Goal: Task Accomplishment & Management: Manage account settings

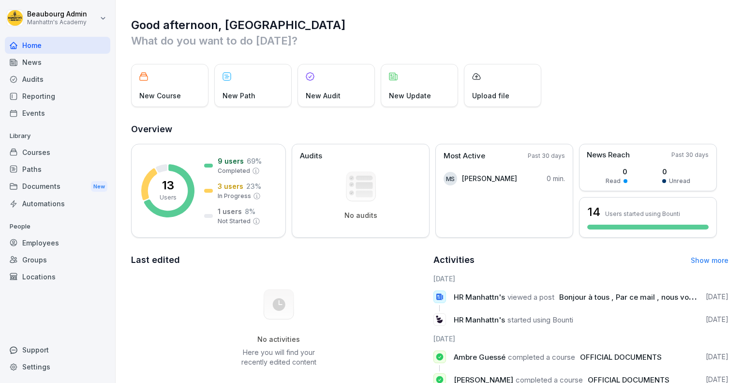
click at [43, 82] on div "Audits" at bounding box center [57, 79] width 105 height 17
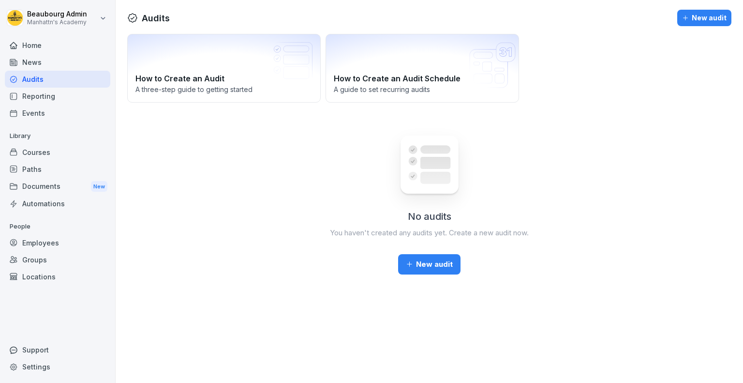
click at [46, 99] on div "Reporting" at bounding box center [57, 96] width 105 height 17
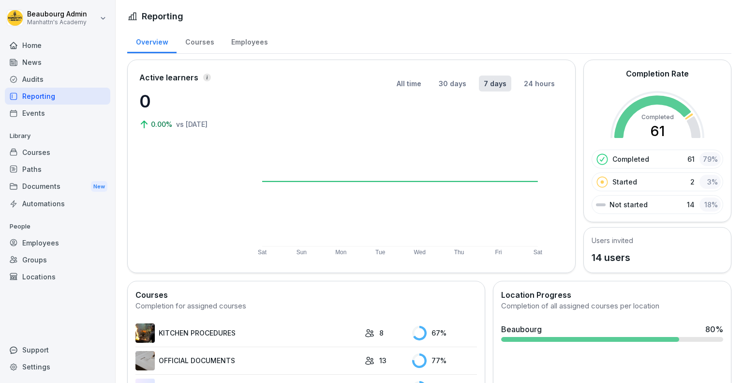
click at [238, 42] on div "Employees" at bounding box center [250, 41] width 54 height 25
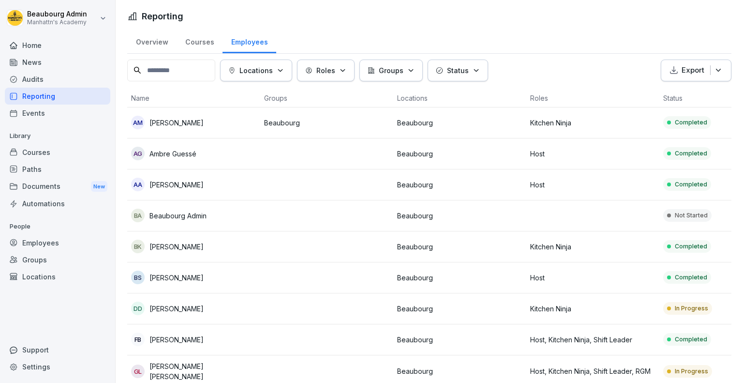
click at [198, 152] on div "AG Ambre Guessé" at bounding box center [193, 154] width 125 height 14
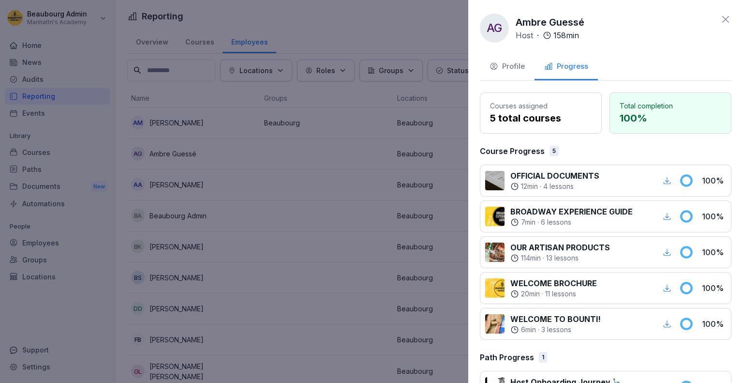
click at [525, 66] on button "Profile" at bounding box center [507, 67] width 55 height 26
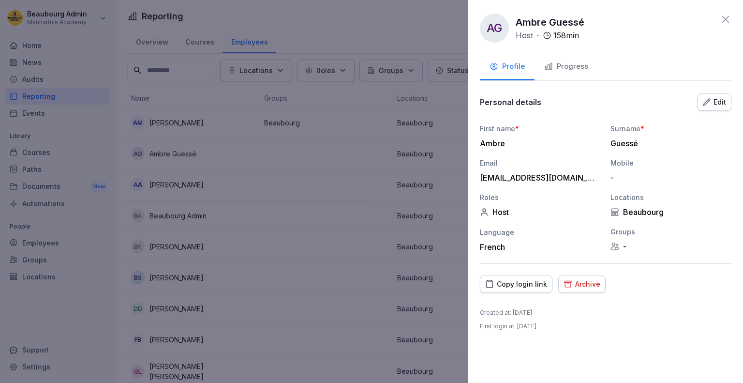
click at [572, 285] on div "Archive" at bounding box center [582, 284] width 37 height 11
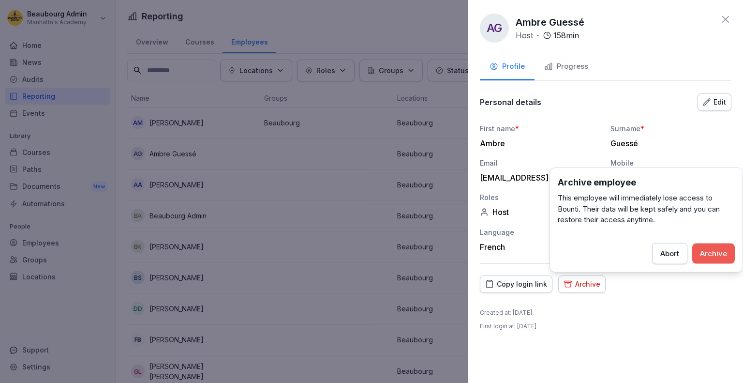
click at [705, 255] on div "Archive" at bounding box center [713, 253] width 27 height 11
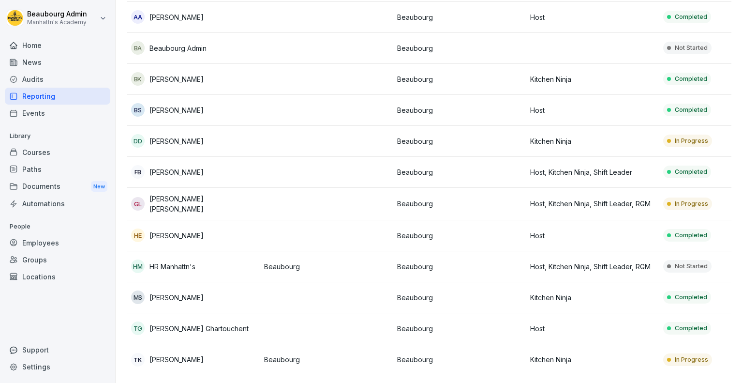
scroll to position [179, 0]
click at [624, 354] on p "Kitchen Ninja" at bounding box center [592, 359] width 125 height 10
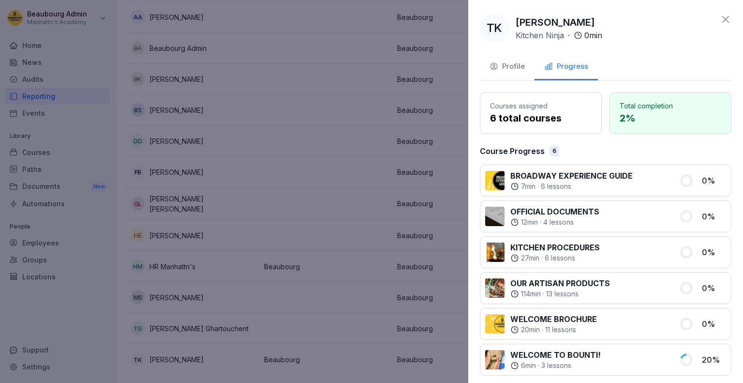
click at [520, 63] on div "Profile" at bounding box center [507, 66] width 35 height 11
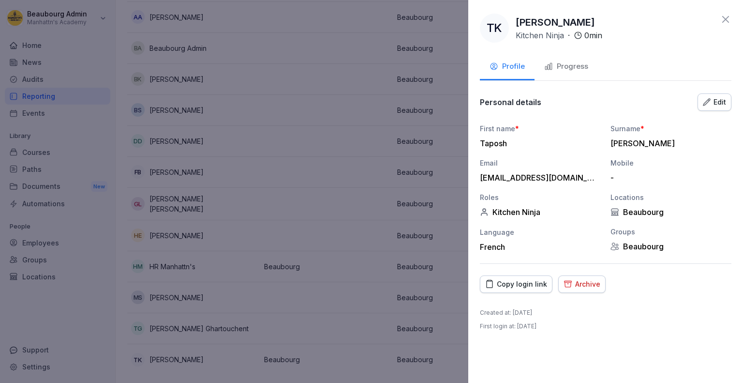
click at [585, 285] on div "Archive" at bounding box center [582, 284] width 37 height 11
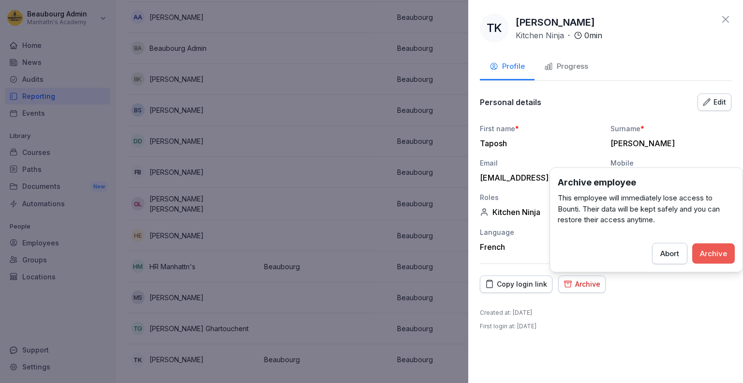
click at [725, 250] on div "Archive" at bounding box center [713, 253] width 27 height 11
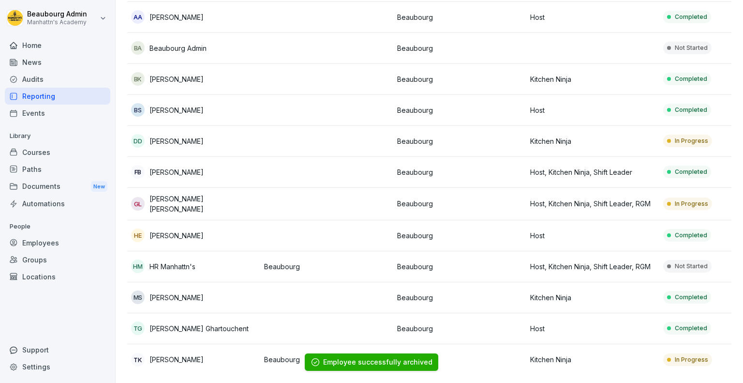
click at [608, 323] on p "Host" at bounding box center [592, 328] width 125 height 10
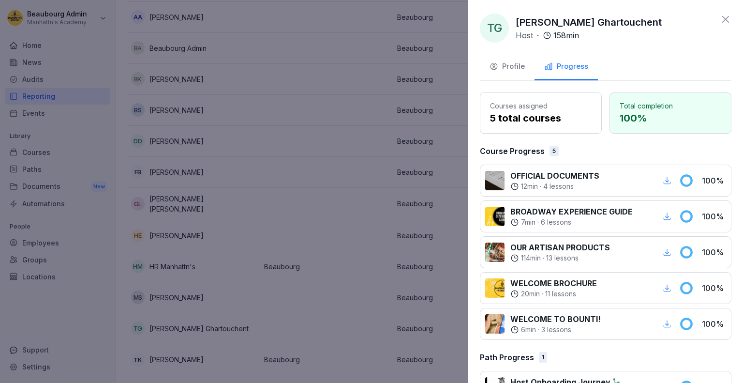
click at [509, 66] on div "Profile" at bounding box center [507, 66] width 35 height 11
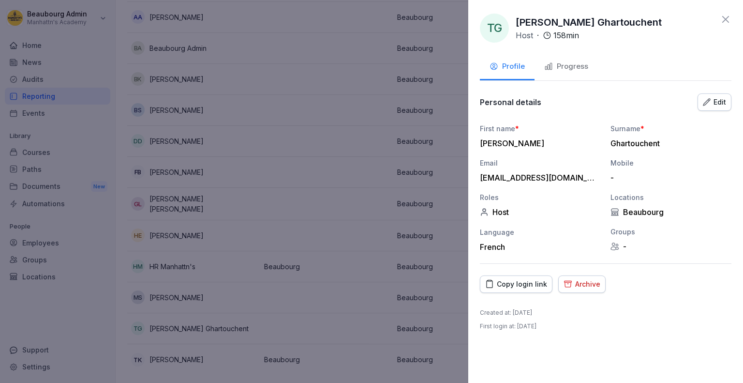
click at [586, 279] on div "Archive" at bounding box center [582, 284] width 37 height 11
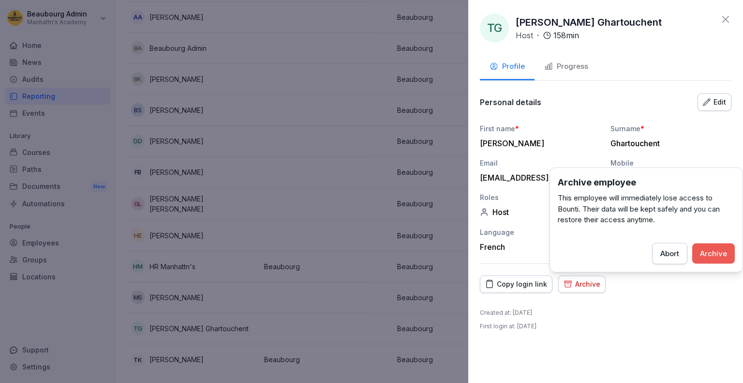
click at [711, 250] on div "Archive" at bounding box center [713, 253] width 27 height 11
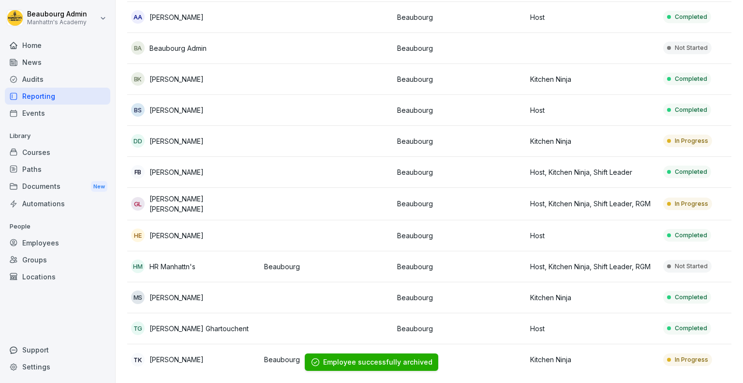
click at [609, 328] on td "Host" at bounding box center [592, 328] width 133 height 31
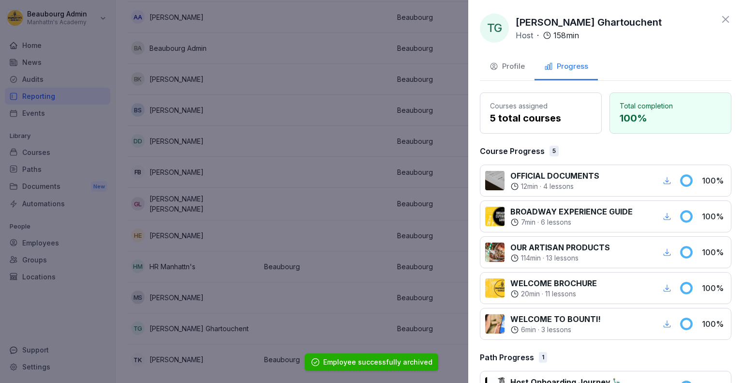
click at [511, 70] on div "Profile" at bounding box center [507, 66] width 35 height 11
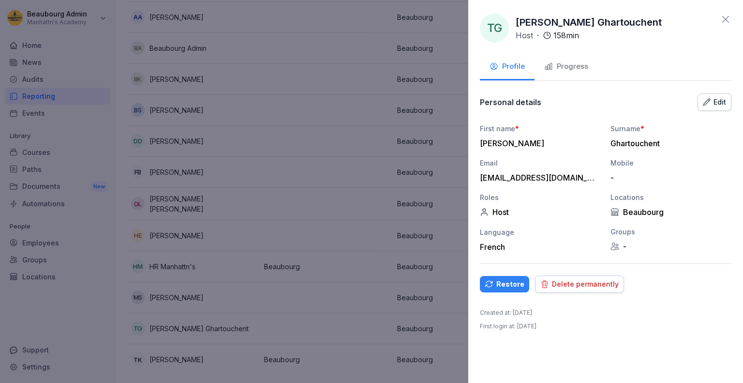
click at [582, 285] on div "Delete permanently" at bounding box center [579, 284] width 78 height 11
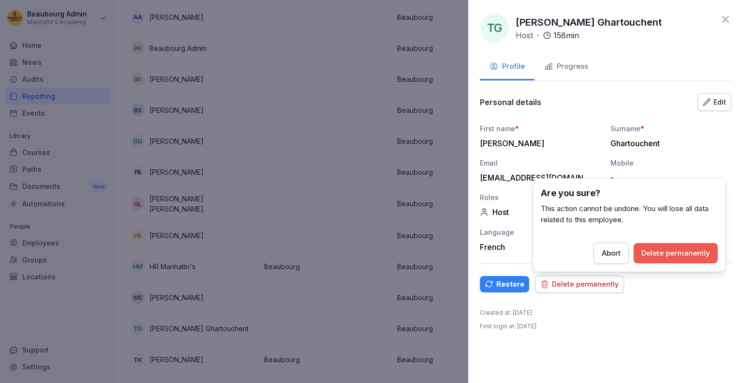
click at [698, 257] on div "Delete permanently" at bounding box center [675, 253] width 69 height 11
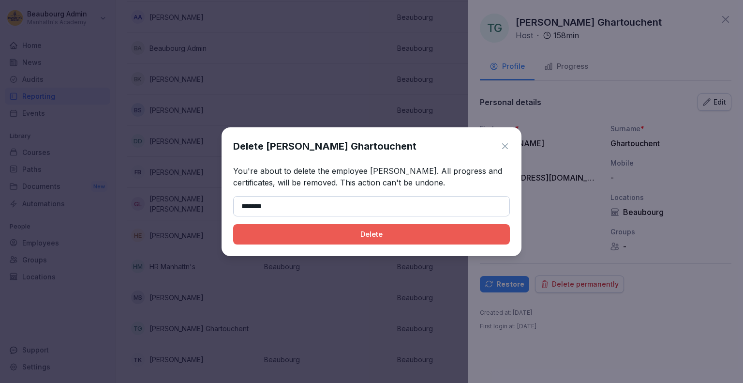
click at [418, 237] on div "Delete" at bounding box center [371, 234] width 261 height 11
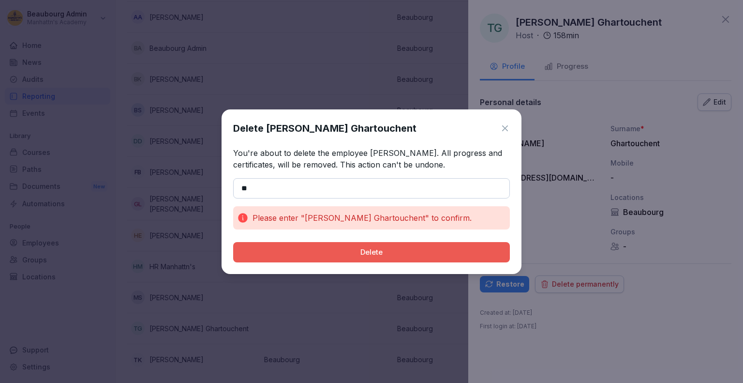
type input "*"
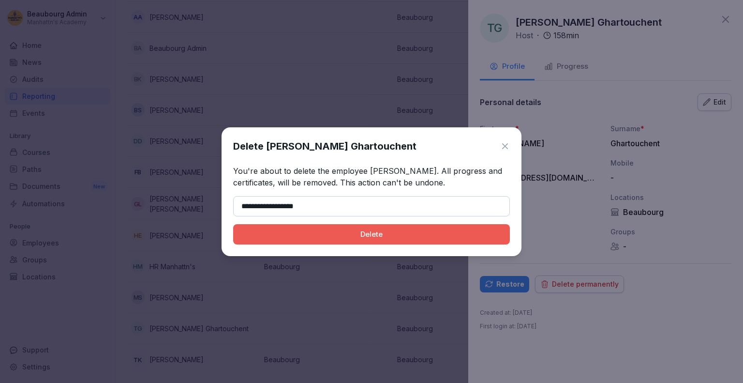
type input "**********"
click at [388, 228] on button "Delete" at bounding box center [371, 234] width 277 height 20
